Goal: Information Seeking & Learning: Compare options

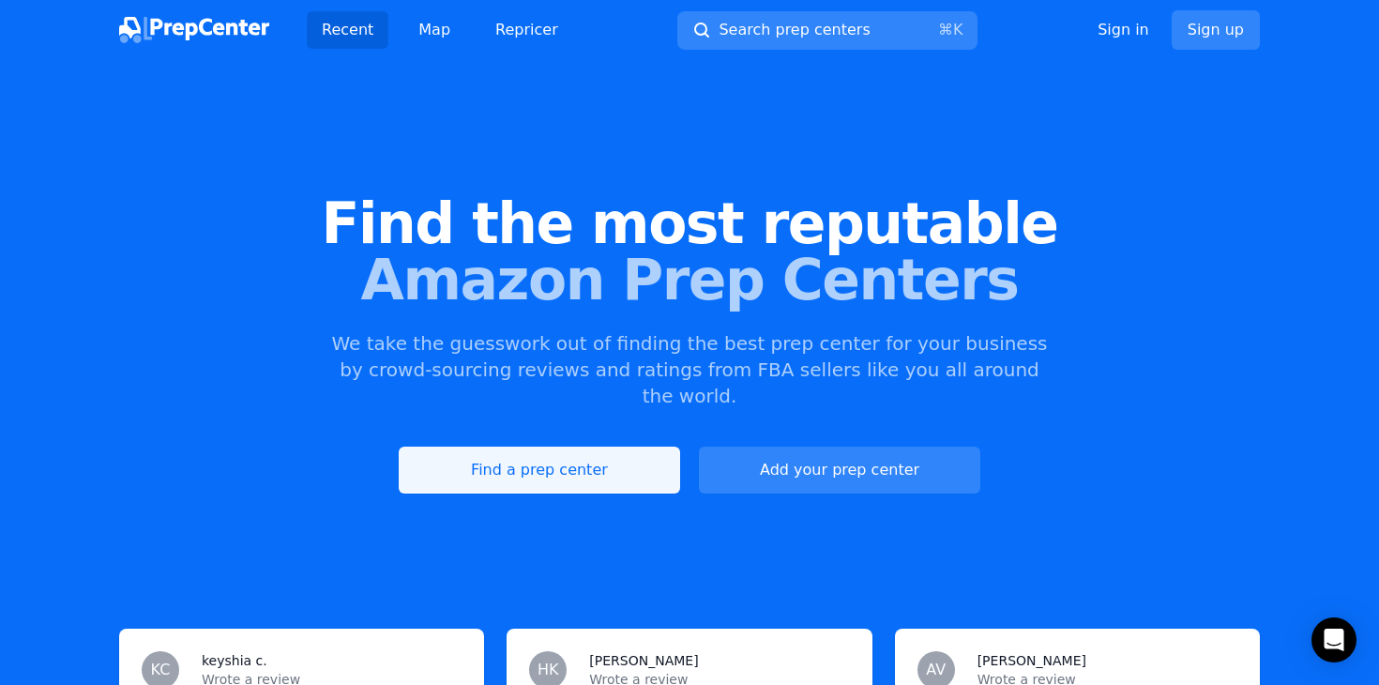
click at [618, 447] on link "Find a prep center" at bounding box center [539, 470] width 281 height 47
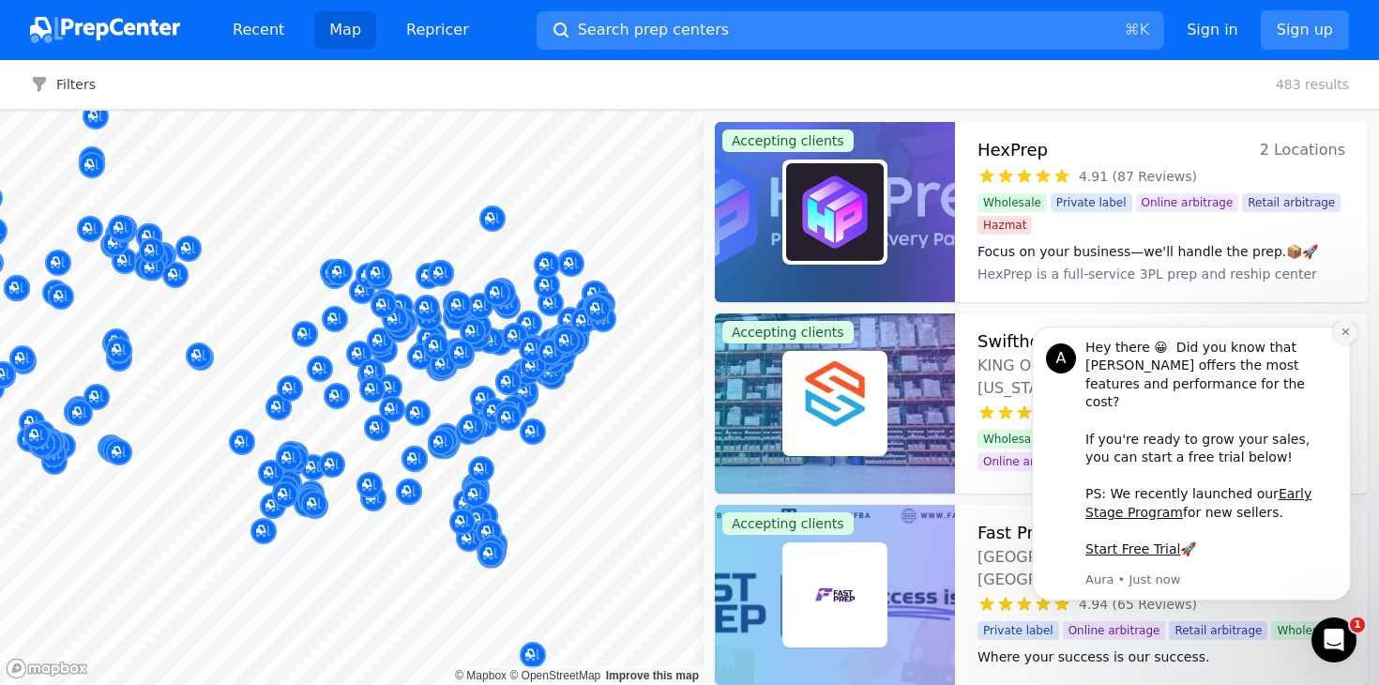
click at [1350, 337] on icon "Dismiss notification" at bounding box center [1346, 331] width 10 height 10
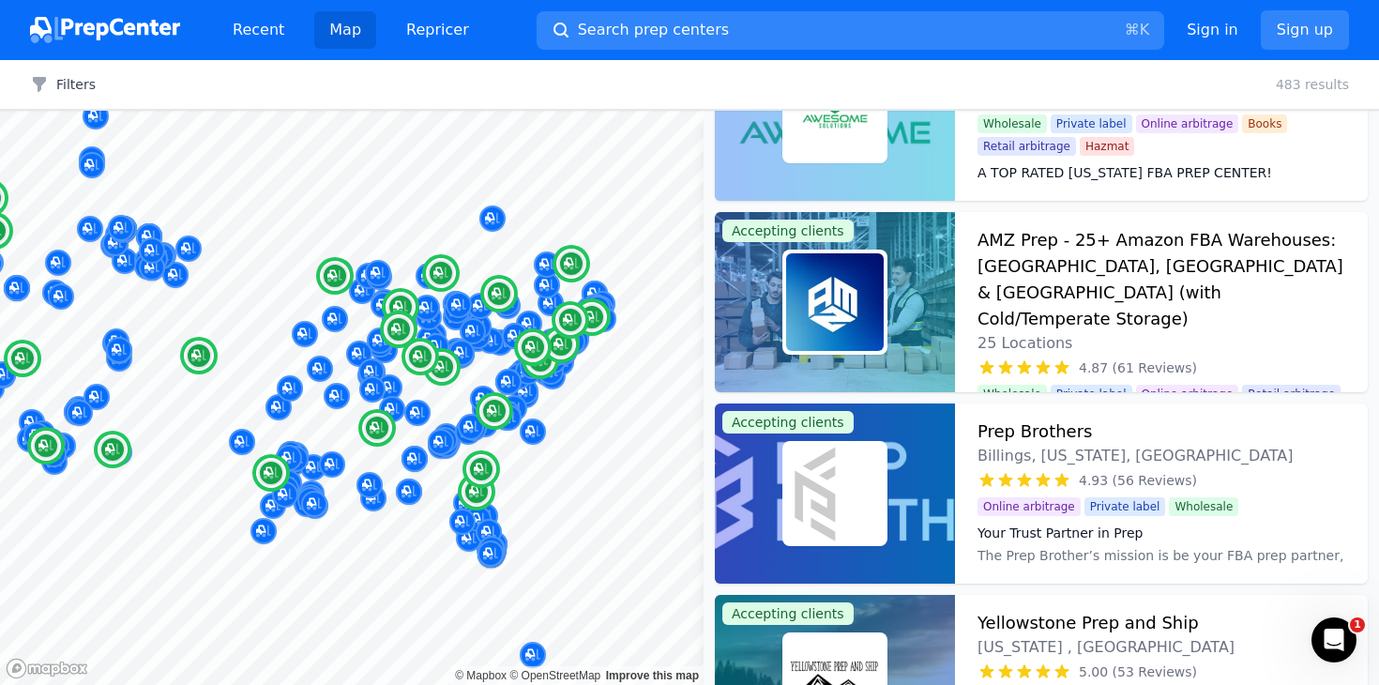
scroll to position [678, 0]
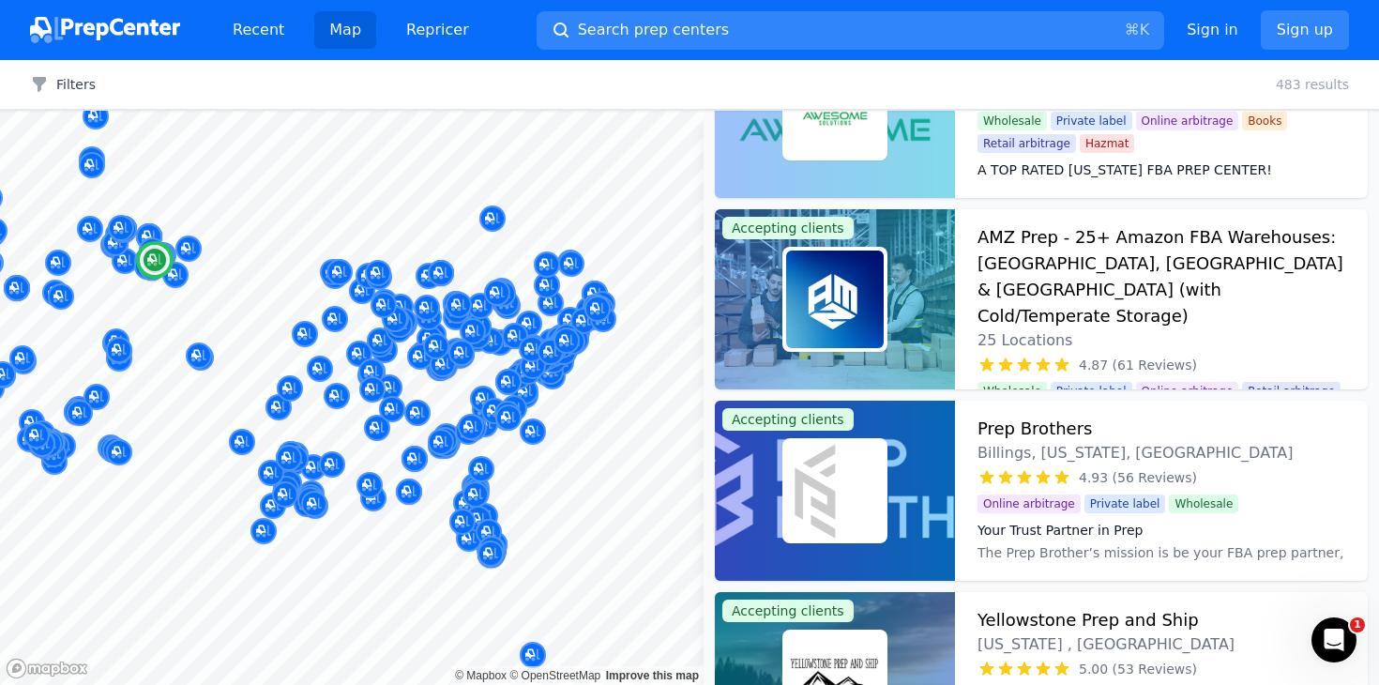
click at [1113, 432] on div "Prep Brothers Billings, [US_STATE], [GEOGRAPHIC_DATA]" at bounding box center [1162, 440] width 368 height 49
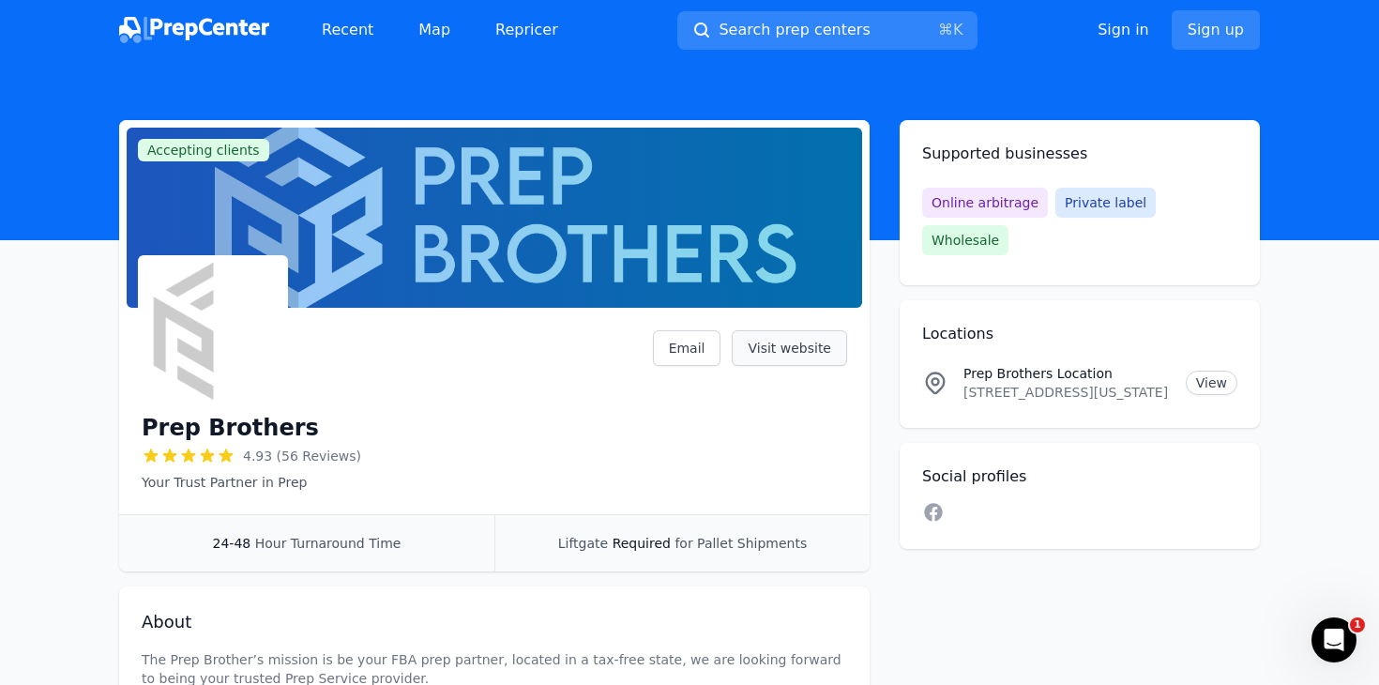
click at [806, 344] on link "Visit website" at bounding box center [789, 348] width 115 height 36
click at [1197, 371] on link "View" at bounding box center [1212, 383] width 52 height 24
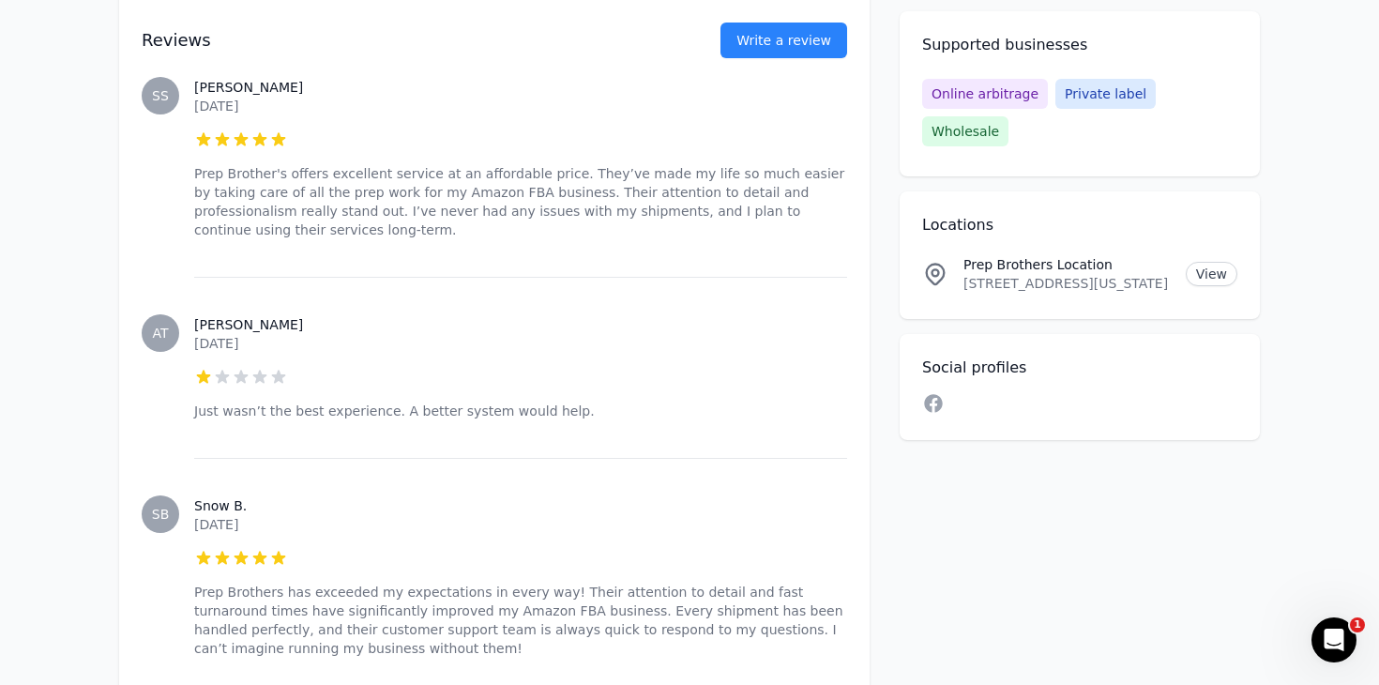
scroll to position [4107, 0]
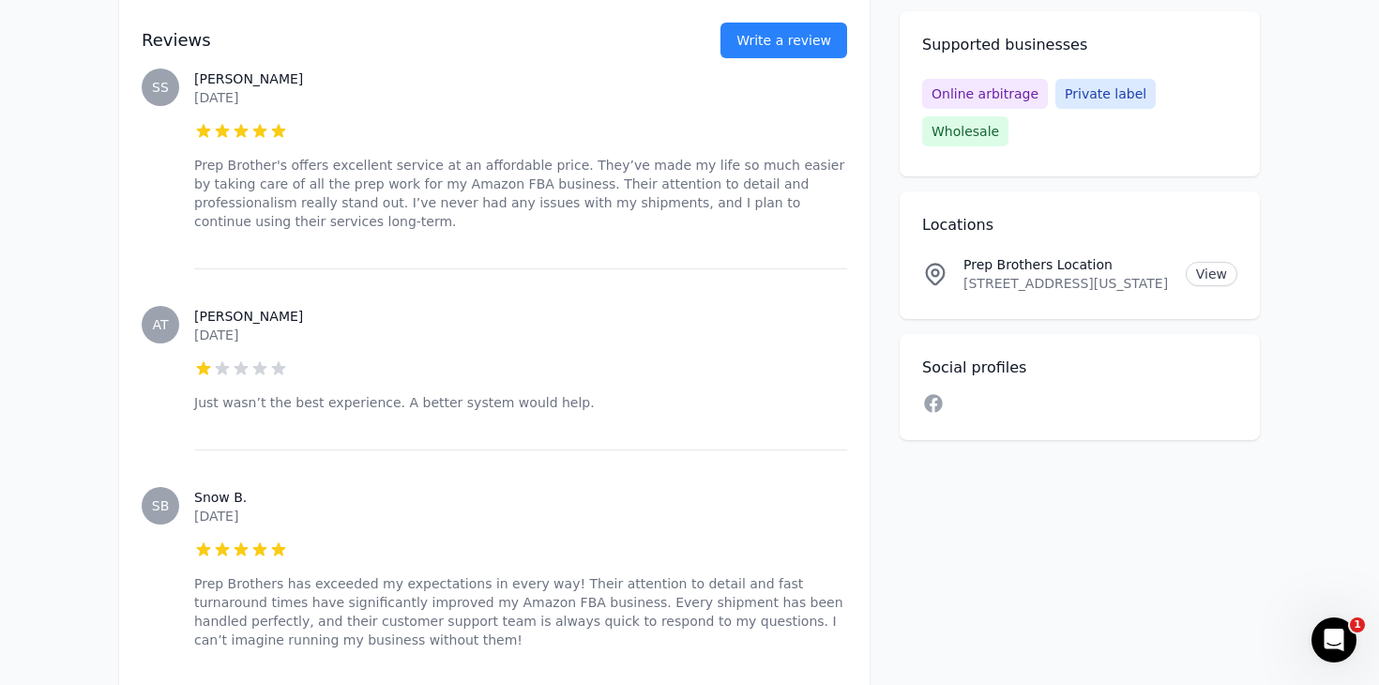
click at [276, 393] on p "Just wasn’t the best experience. A better system would help." at bounding box center [520, 402] width 653 height 19
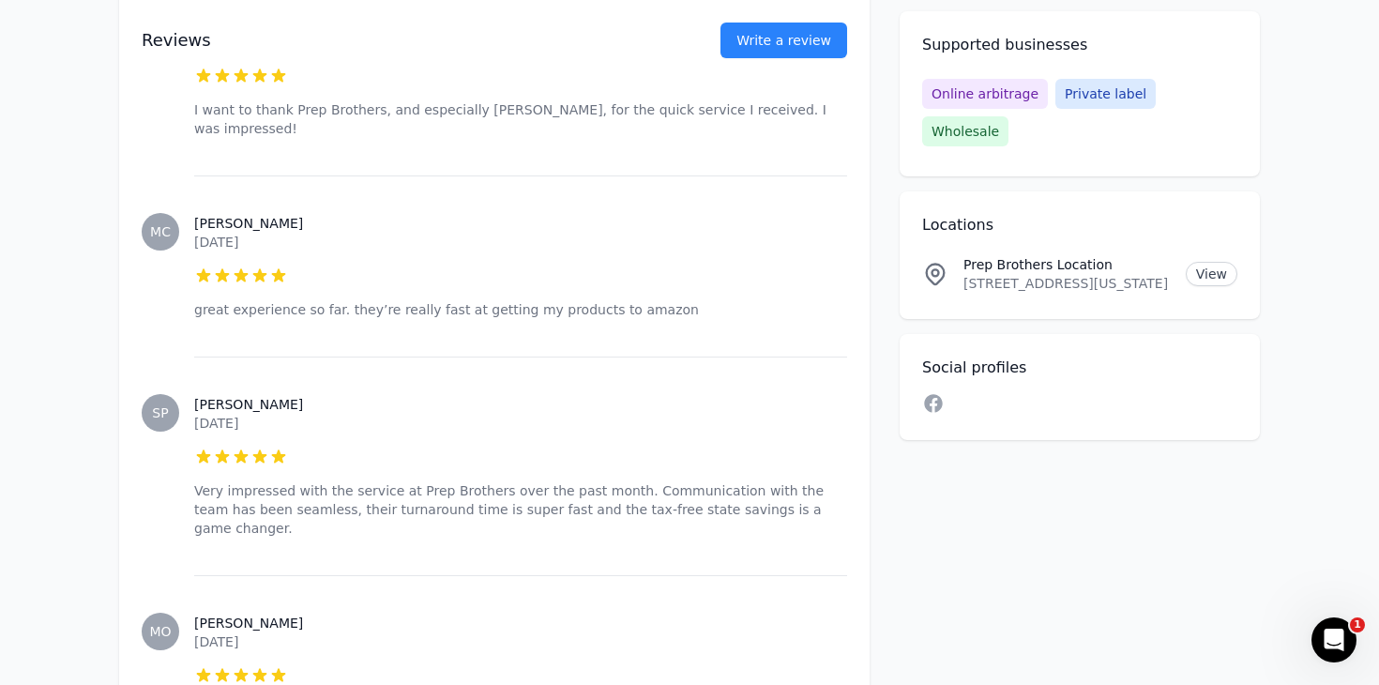
scroll to position [11716, 0]
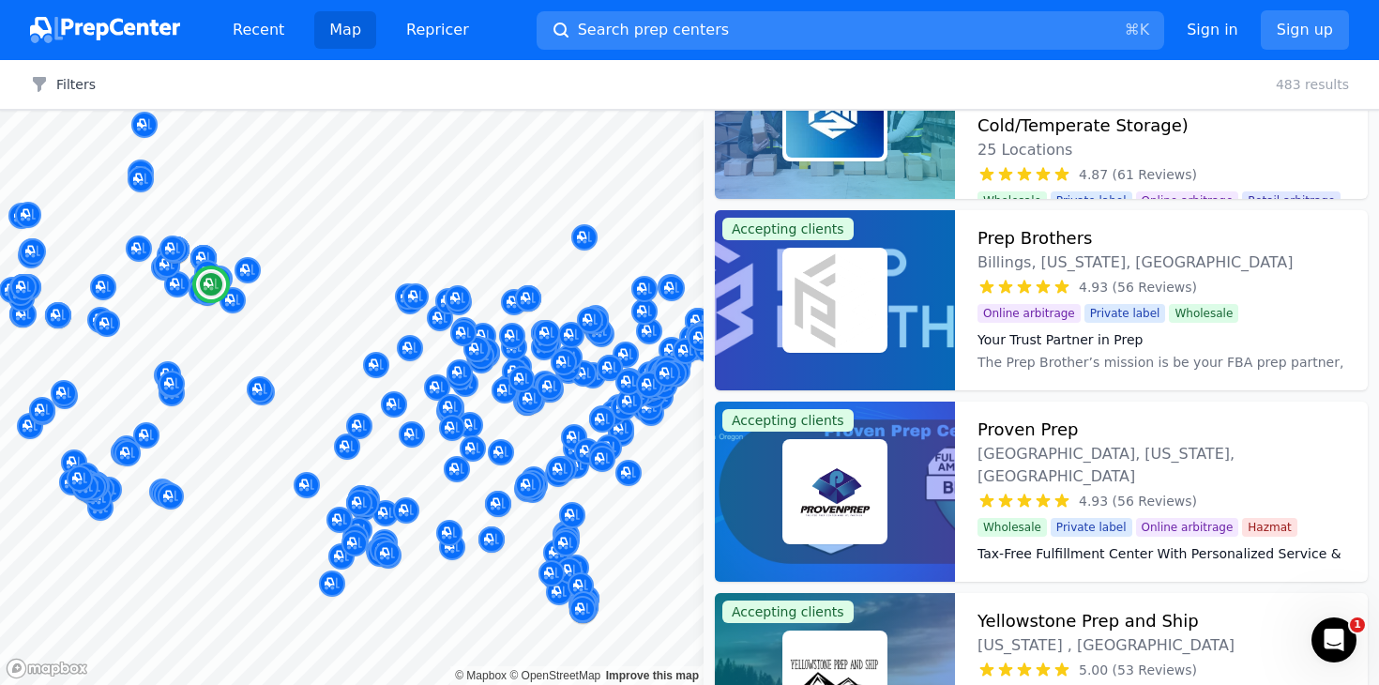
scroll to position [872, 0]
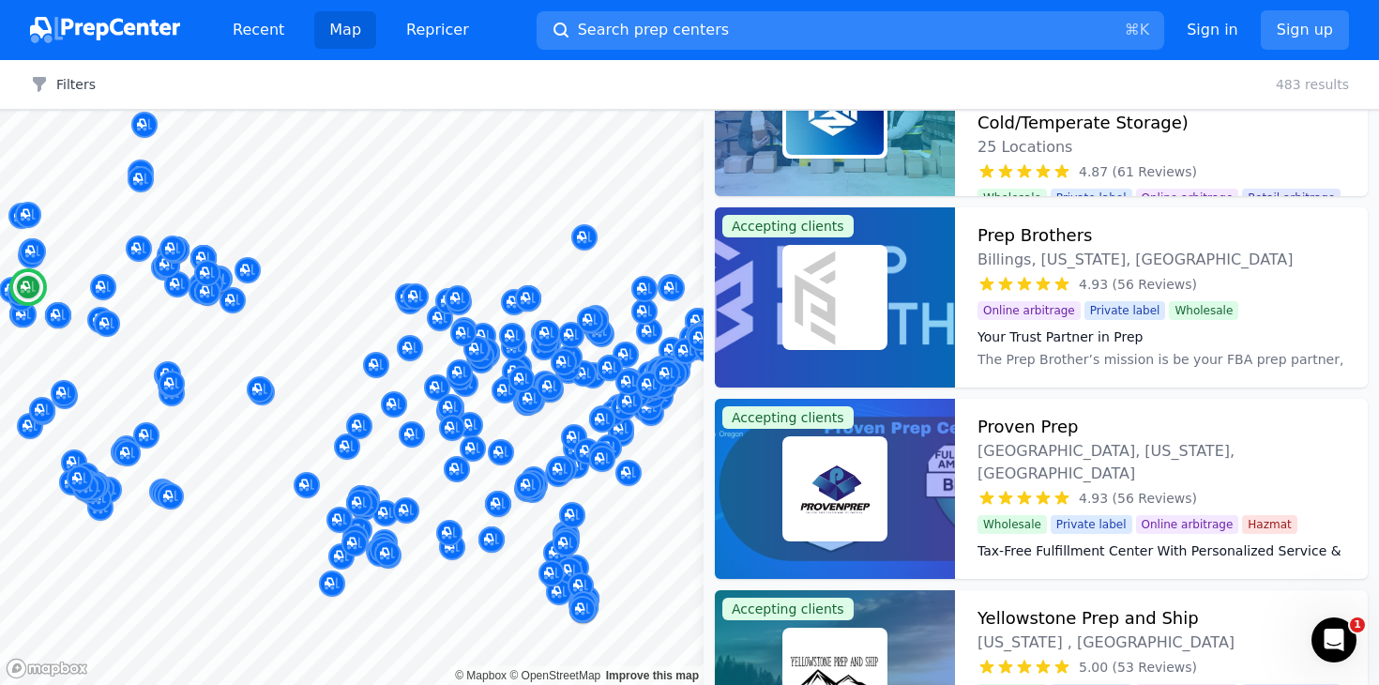
click at [1183, 423] on div "Proven Prep [GEOGRAPHIC_DATA], [US_STATE], [GEOGRAPHIC_DATA]" at bounding box center [1162, 449] width 368 height 71
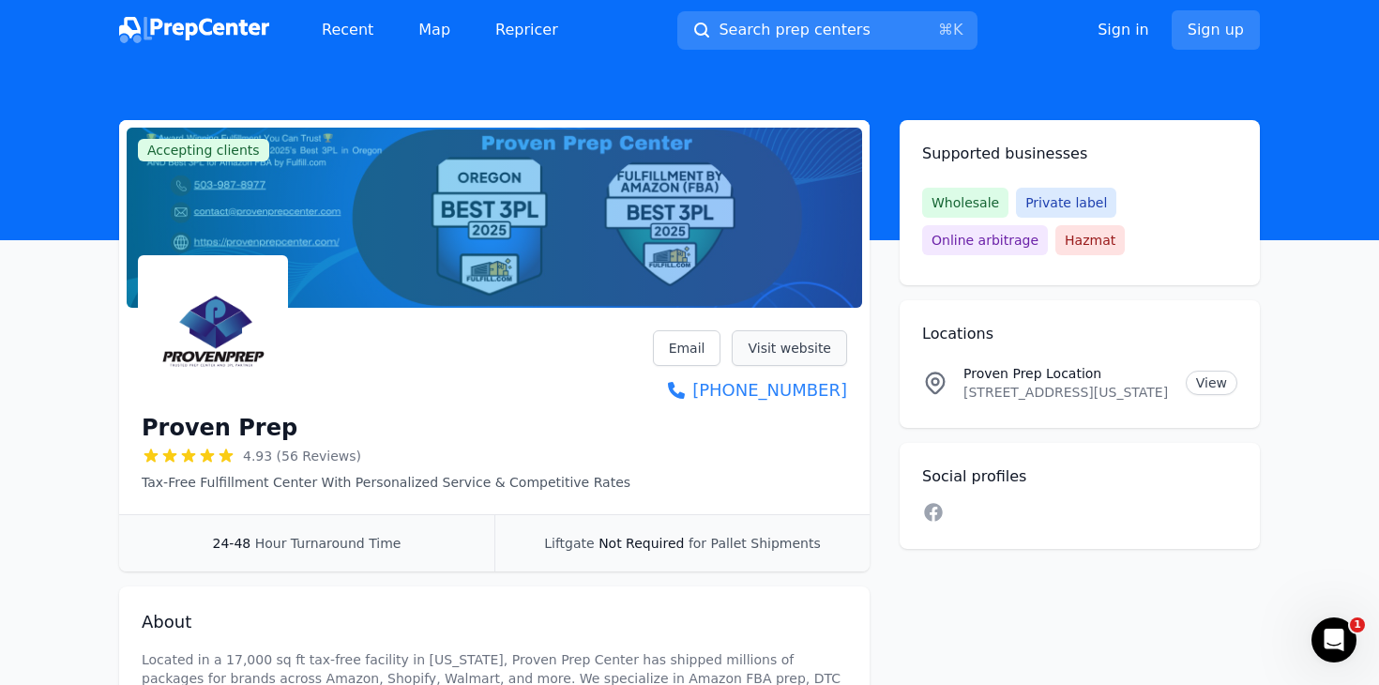
click at [800, 343] on link "Visit website" at bounding box center [789, 348] width 115 height 36
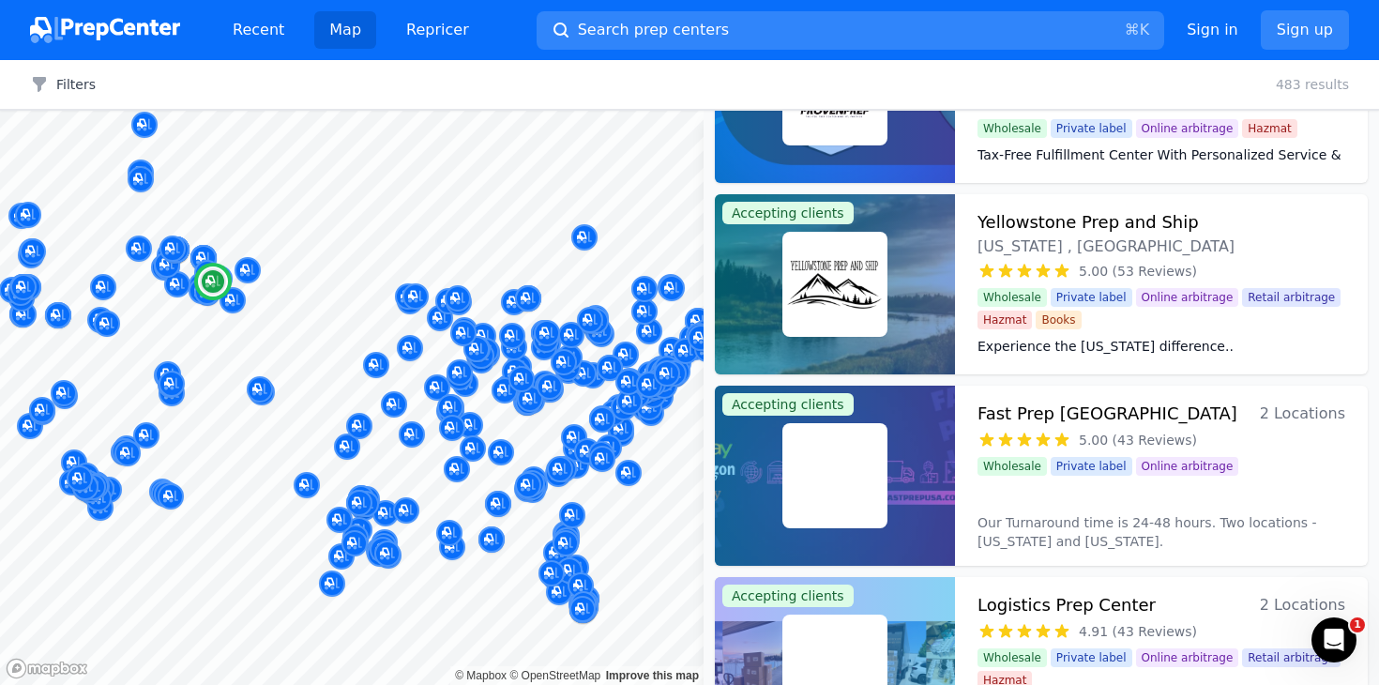
scroll to position [1226, 0]
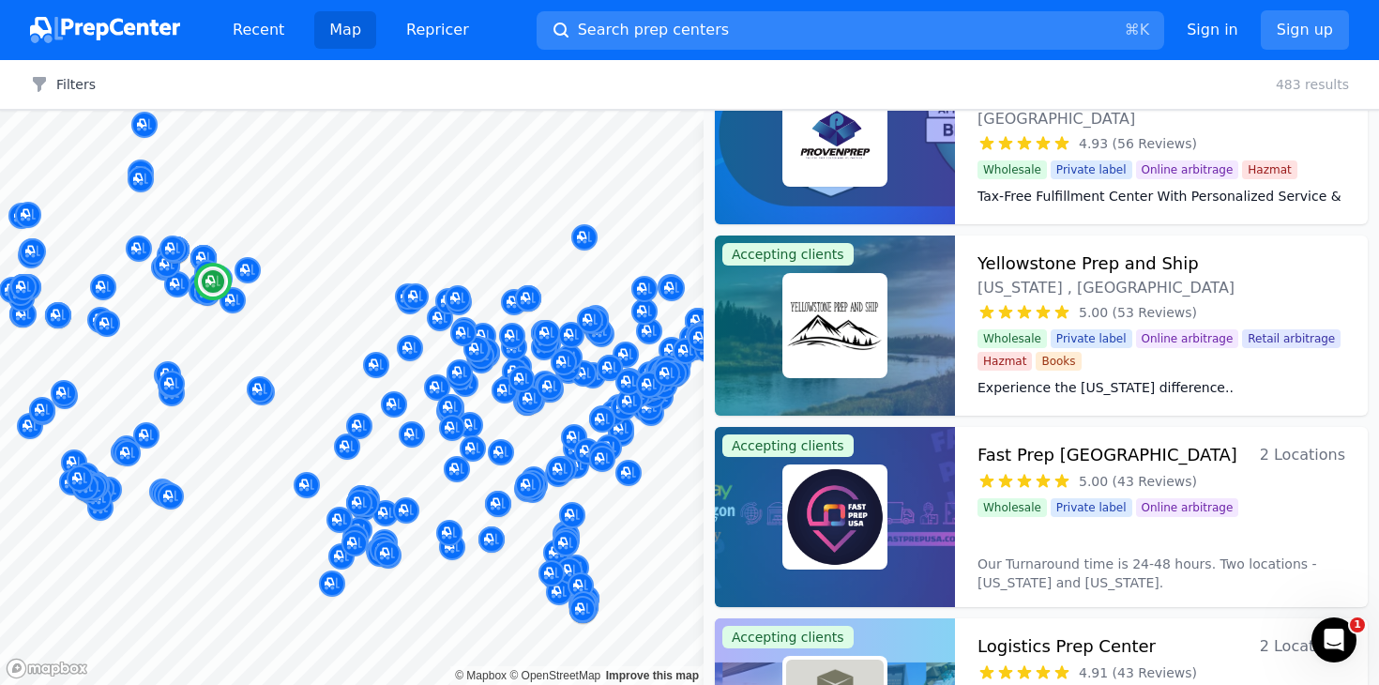
click at [1192, 273] on div "Yellowstone Prep and Ship [US_STATE] , [GEOGRAPHIC_DATA]" at bounding box center [1162, 275] width 368 height 49
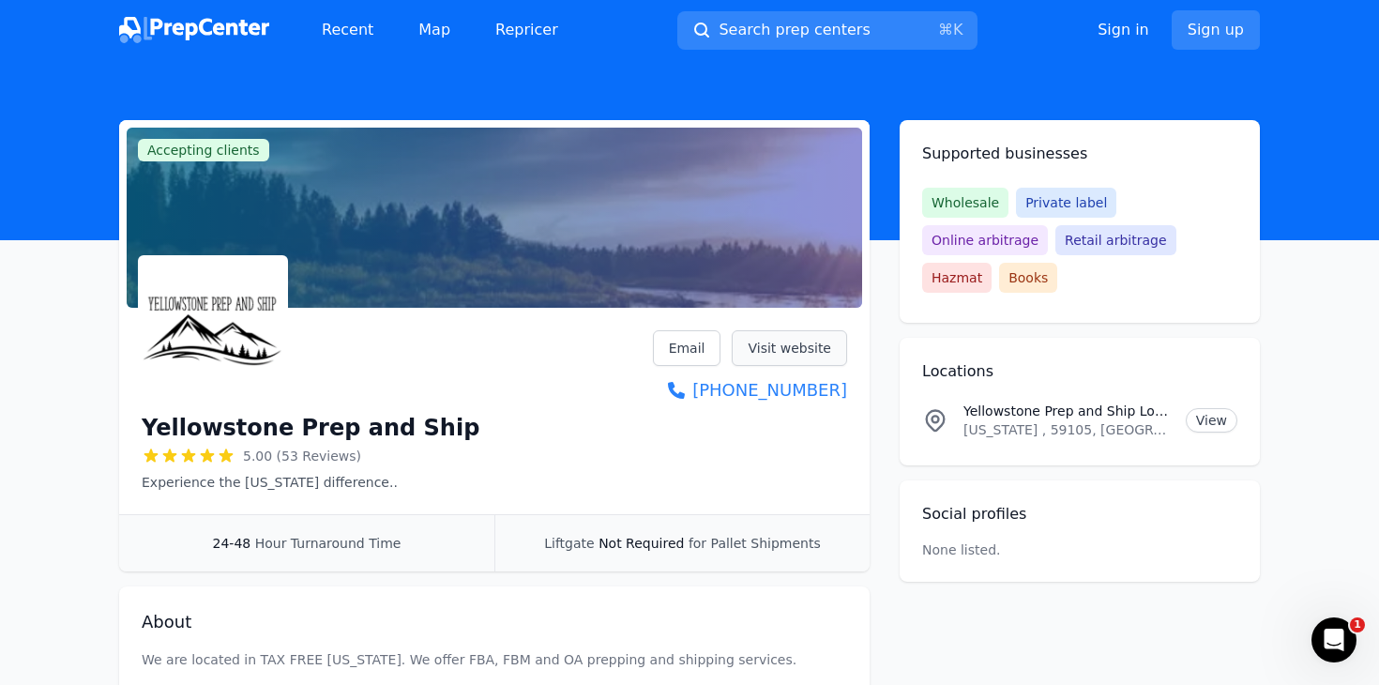
click at [832, 346] on link "Visit website" at bounding box center [789, 348] width 115 height 36
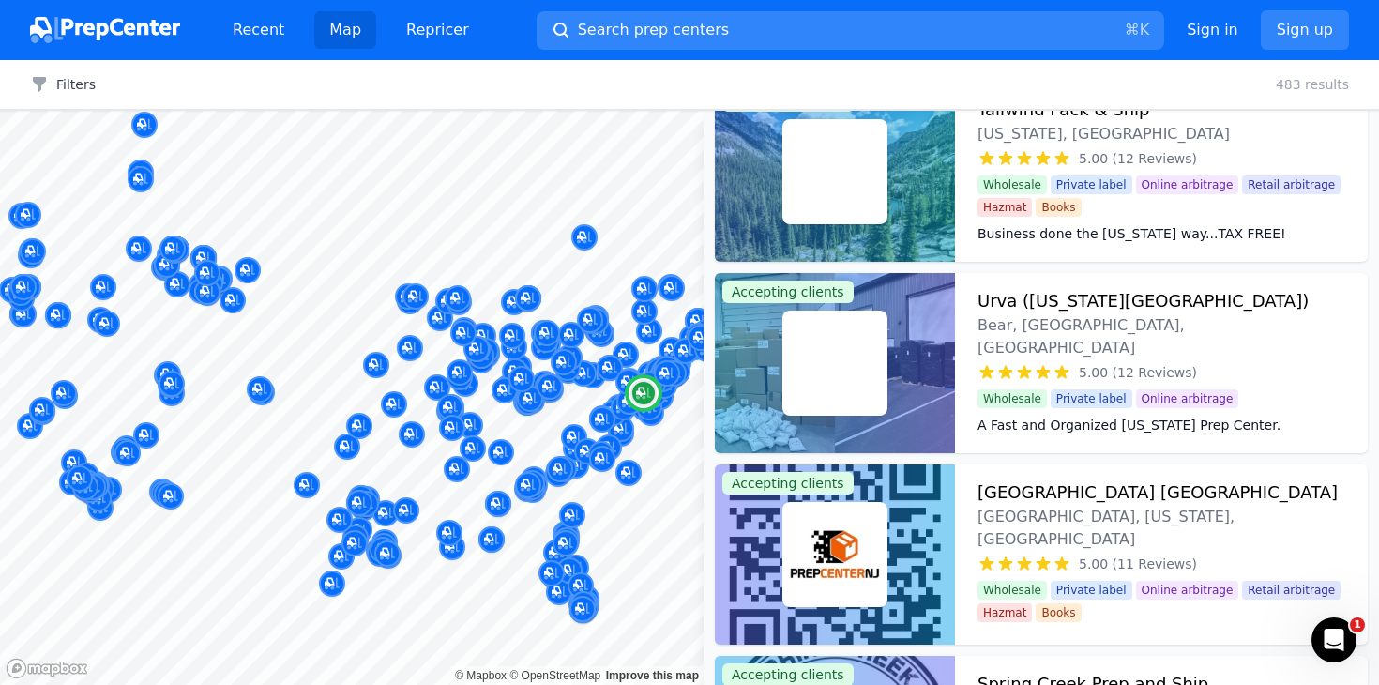
scroll to position [5792, 0]
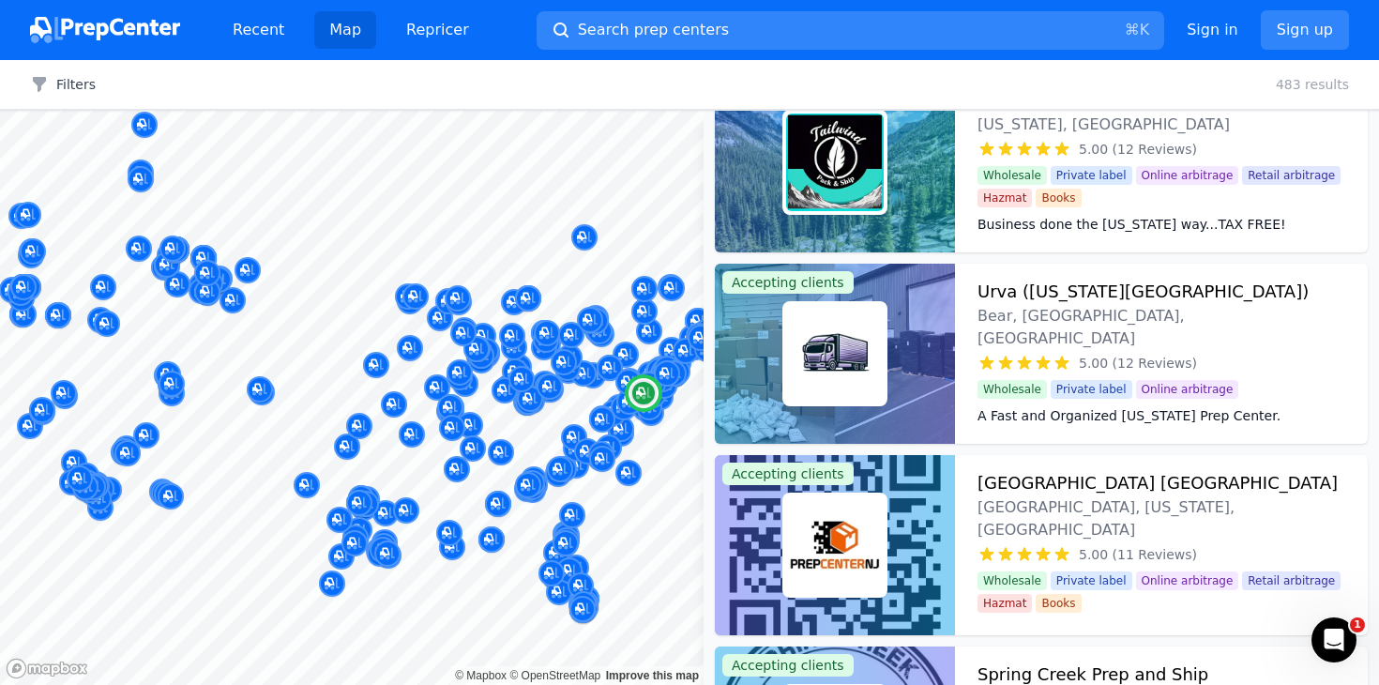
click at [918, 348] on div at bounding box center [835, 354] width 240 height 180
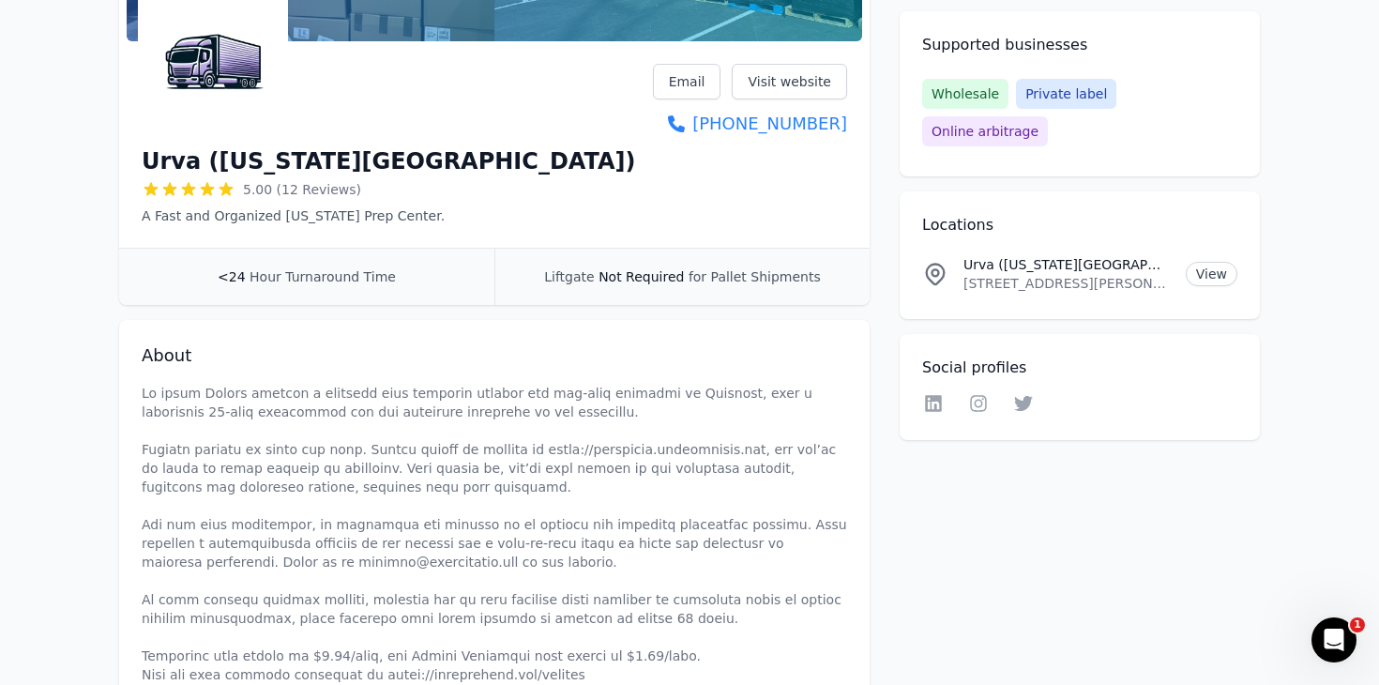
scroll to position [133, 0]
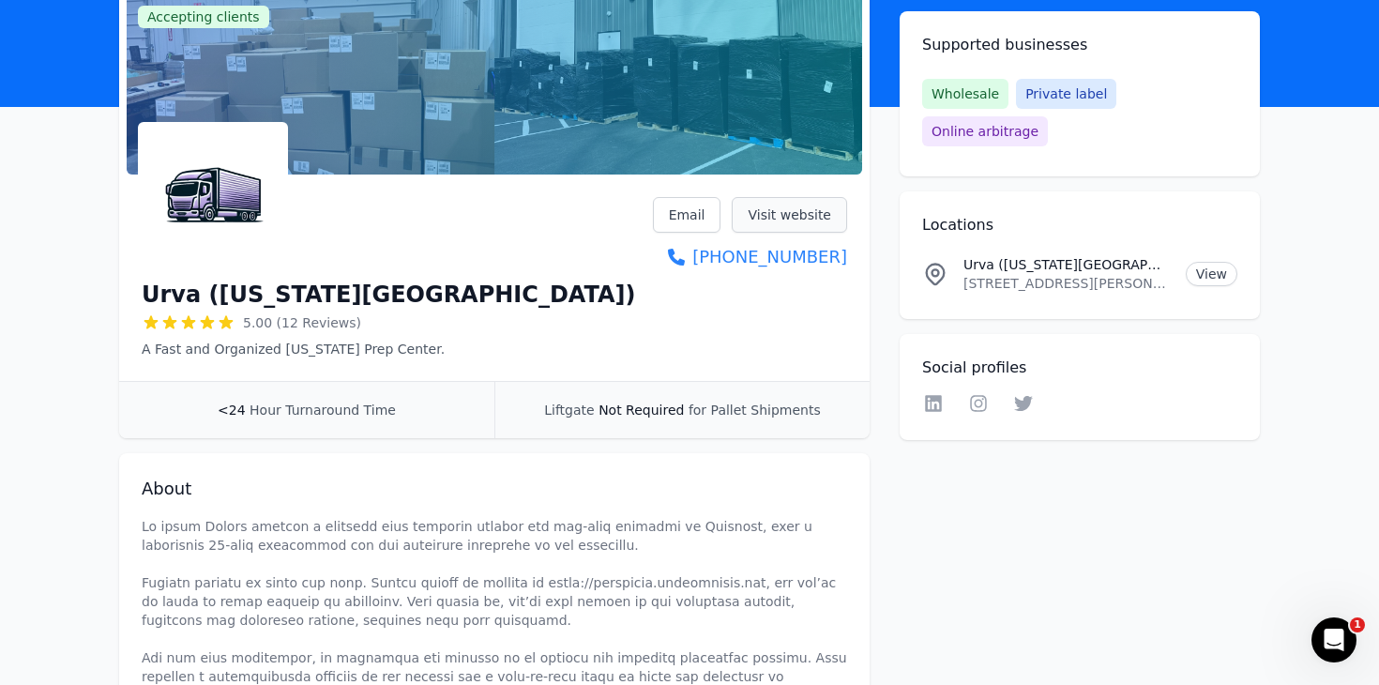
click at [757, 218] on link "Visit website" at bounding box center [789, 215] width 115 height 36
